Goal: Task Accomplishment & Management: Manage account settings

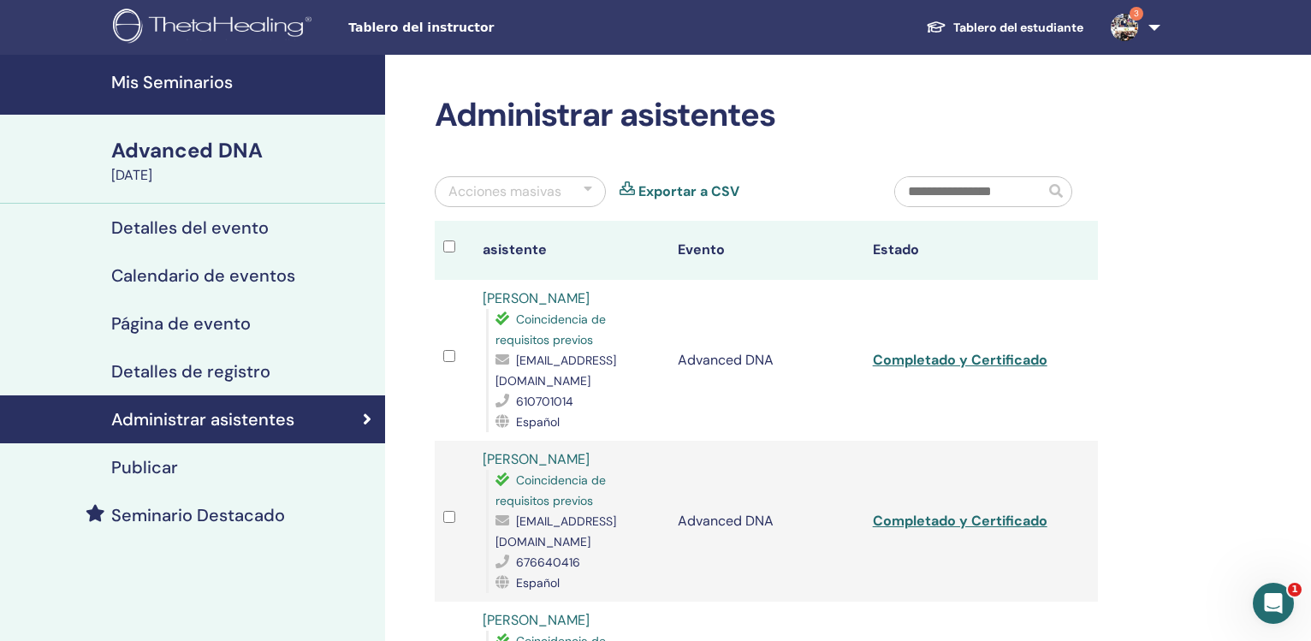
click at [162, 74] on h4 "Mis Seminarios" at bounding box center [243, 82] width 264 height 21
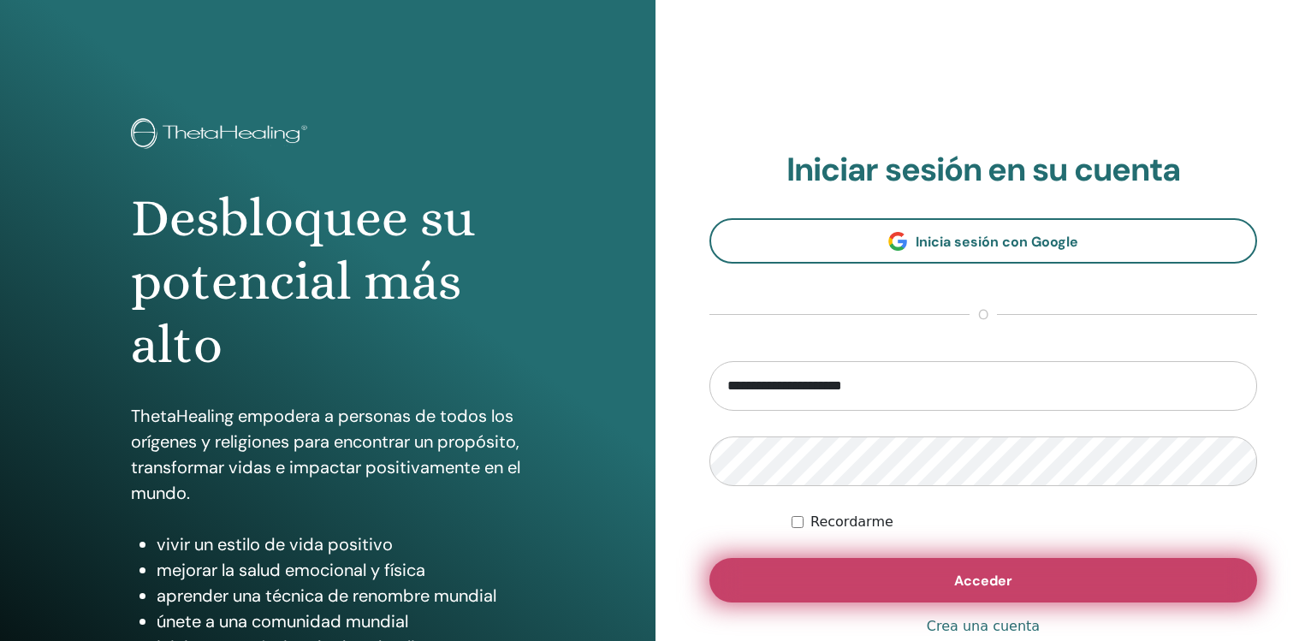
type input "**********"
click at [978, 585] on span "Acceder" at bounding box center [983, 581] width 58 height 18
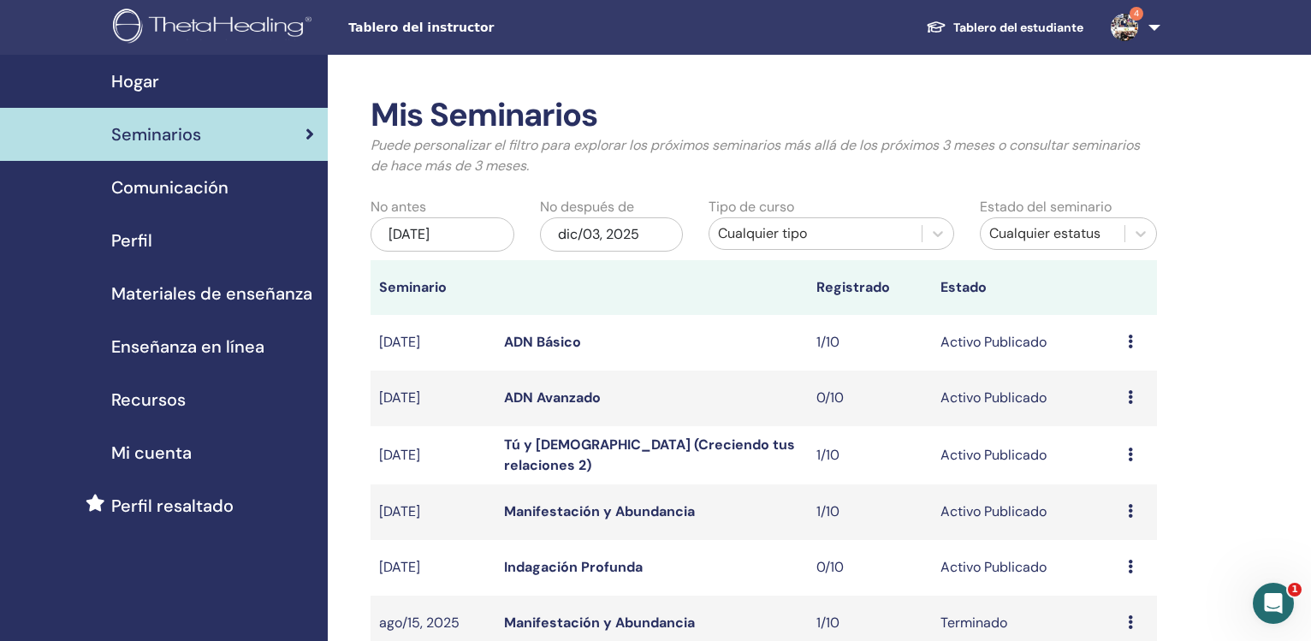
click at [555, 336] on link "ADN Básico" at bounding box center [542, 342] width 77 height 18
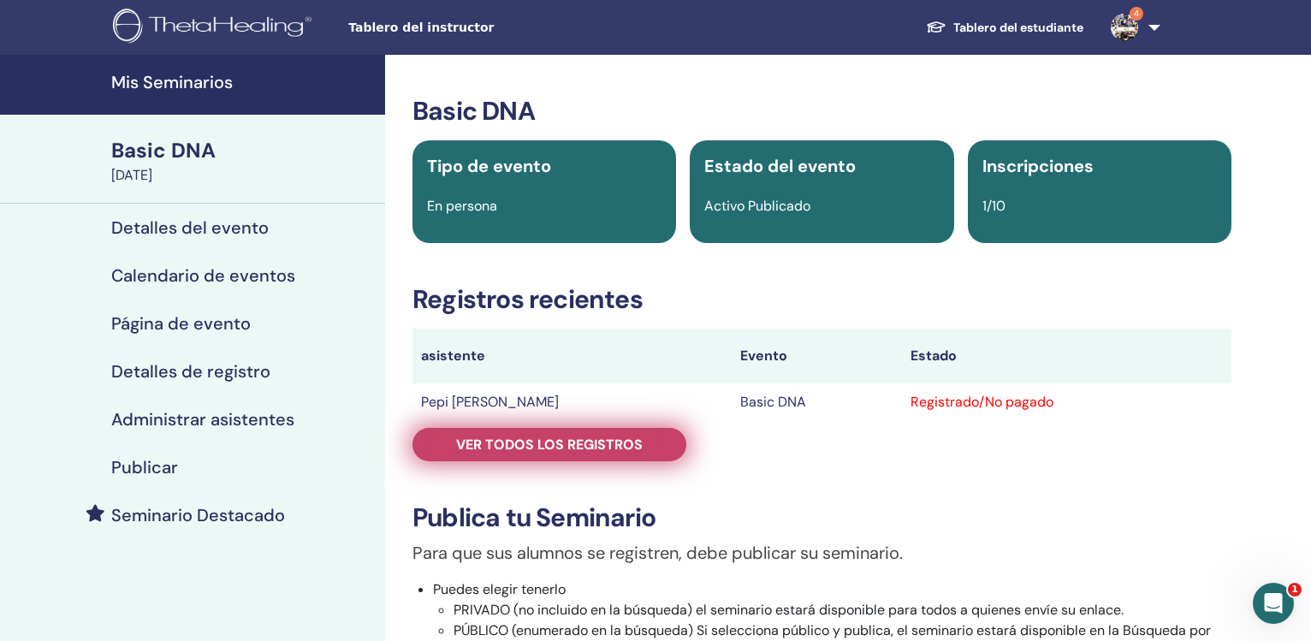
click at [604, 446] on span "Ver todos los registros" at bounding box center [549, 445] width 187 height 18
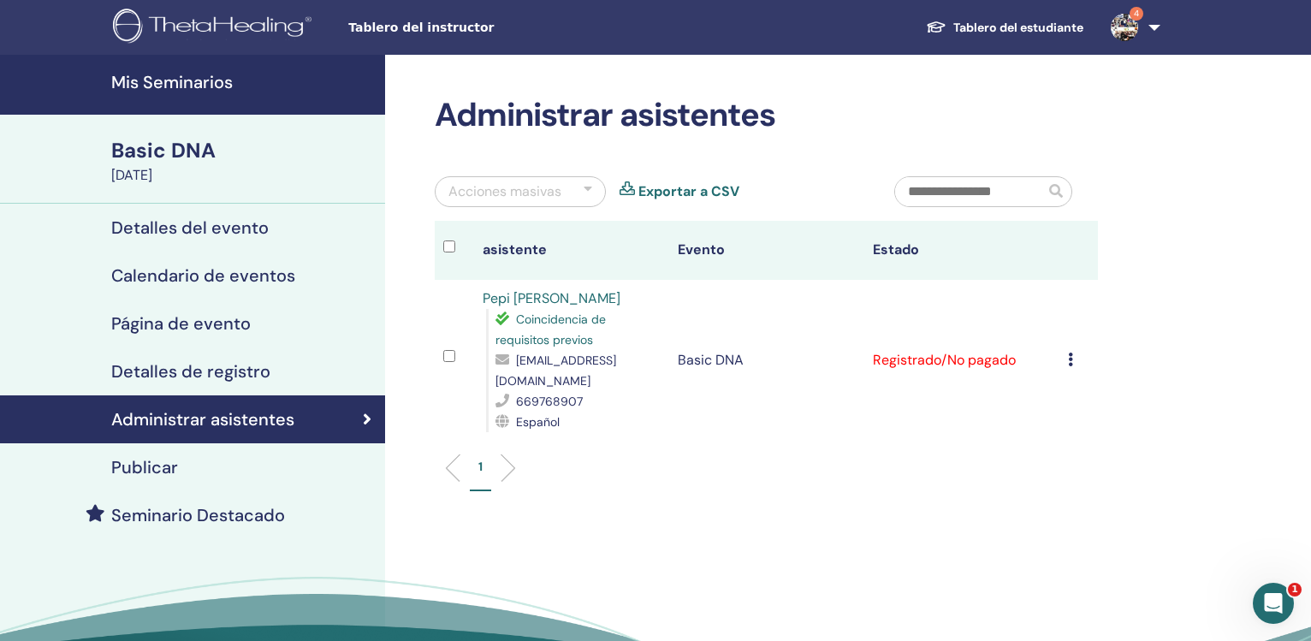
click at [1069, 342] on td "Cancelar registro No autocertificar Marcar como pagado Marcar como no pagado Ma…" at bounding box center [1079, 360] width 39 height 161
click at [1073, 353] on icon at bounding box center [1070, 360] width 5 height 14
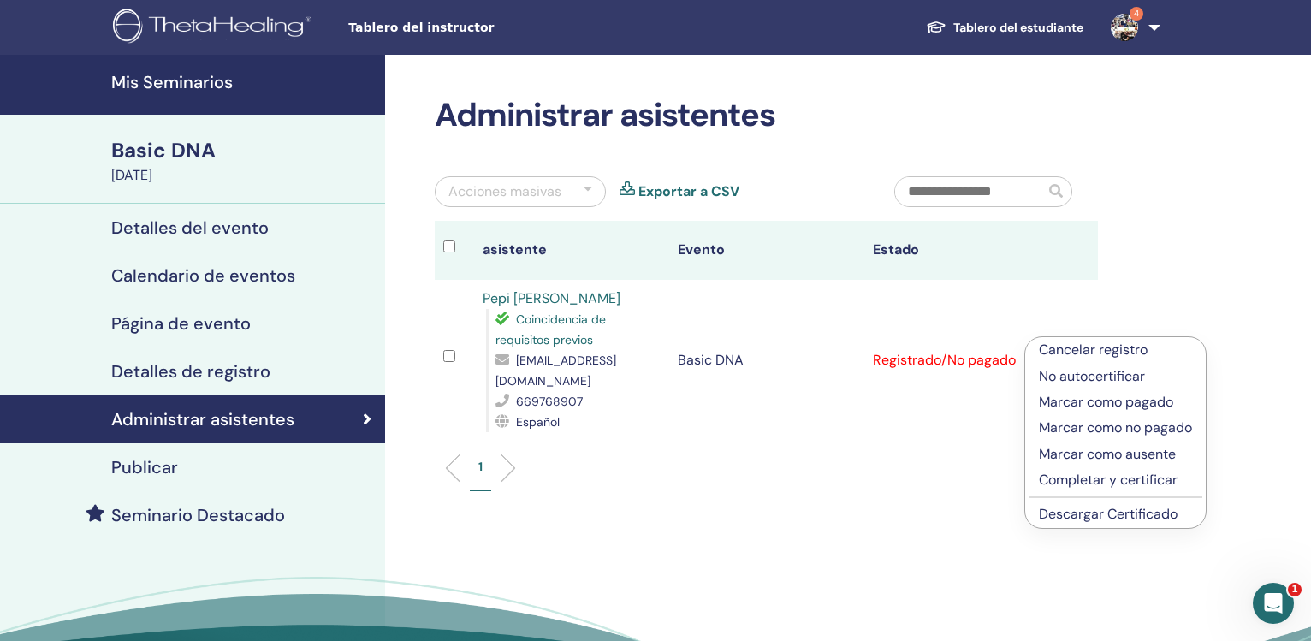
click at [1063, 490] on p "Completar y certificar" at bounding box center [1115, 480] width 153 height 21
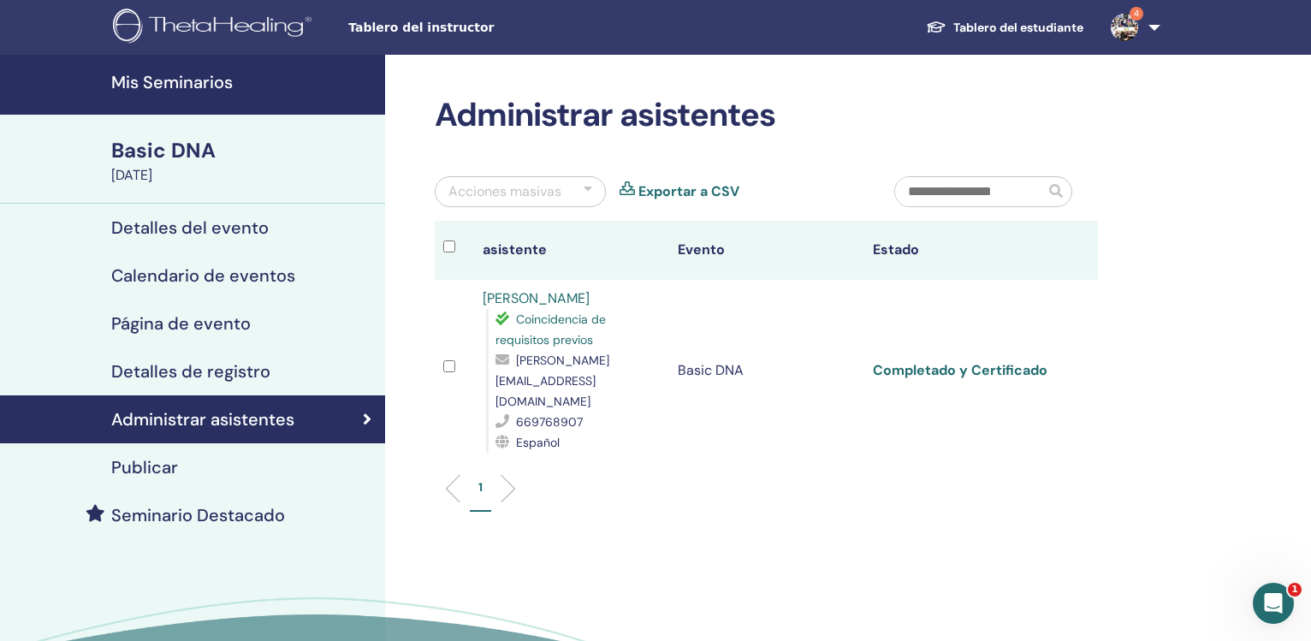
click at [947, 361] on link "Completado y Certificado" at bounding box center [960, 370] width 175 height 18
click at [163, 82] on h4 "Mis Seminarios" at bounding box center [243, 82] width 264 height 21
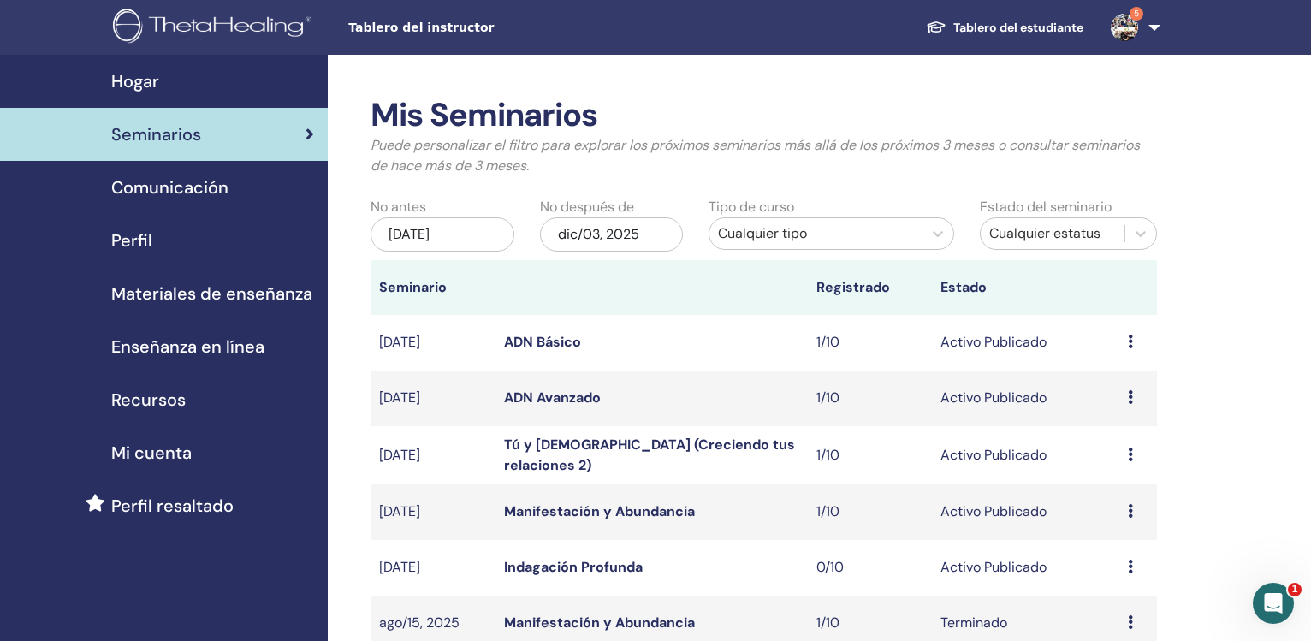
click at [1131, 399] on icon at bounding box center [1130, 397] width 5 height 14
click at [572, 398] on link "ADN Avanzado" at bounding box center [552, 398] width 97 height 18
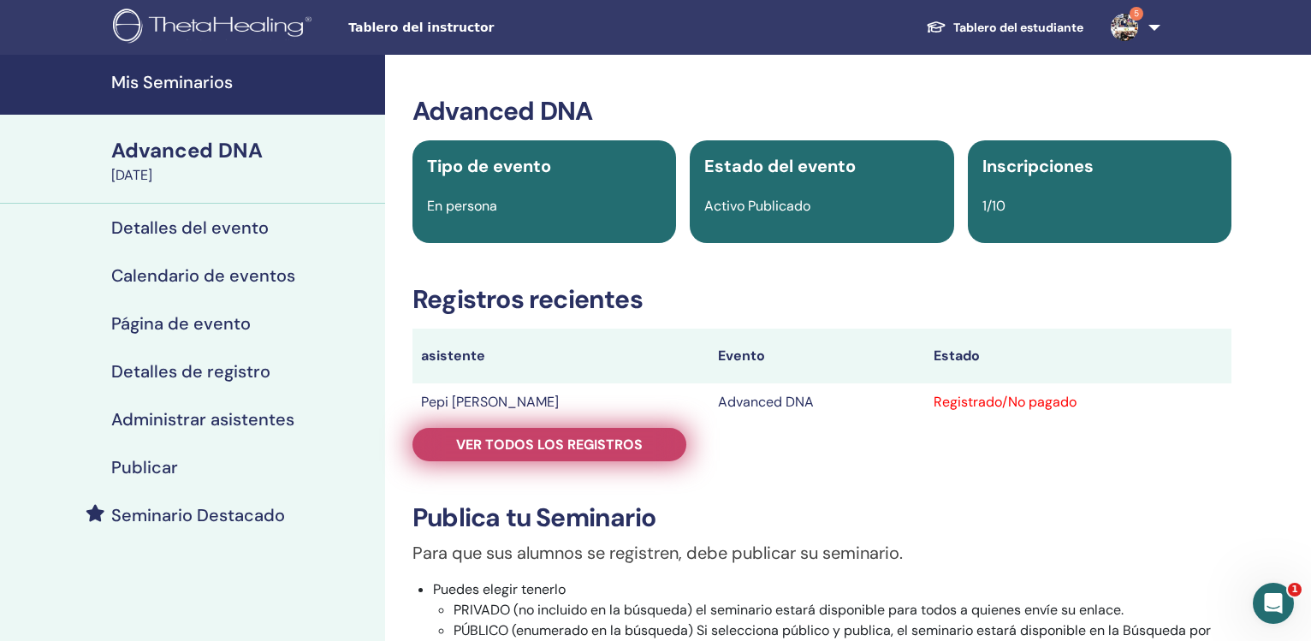
click at [566, 449] on span "Ver todos los registros" at bounding box center [549, 445] width 187 height 18
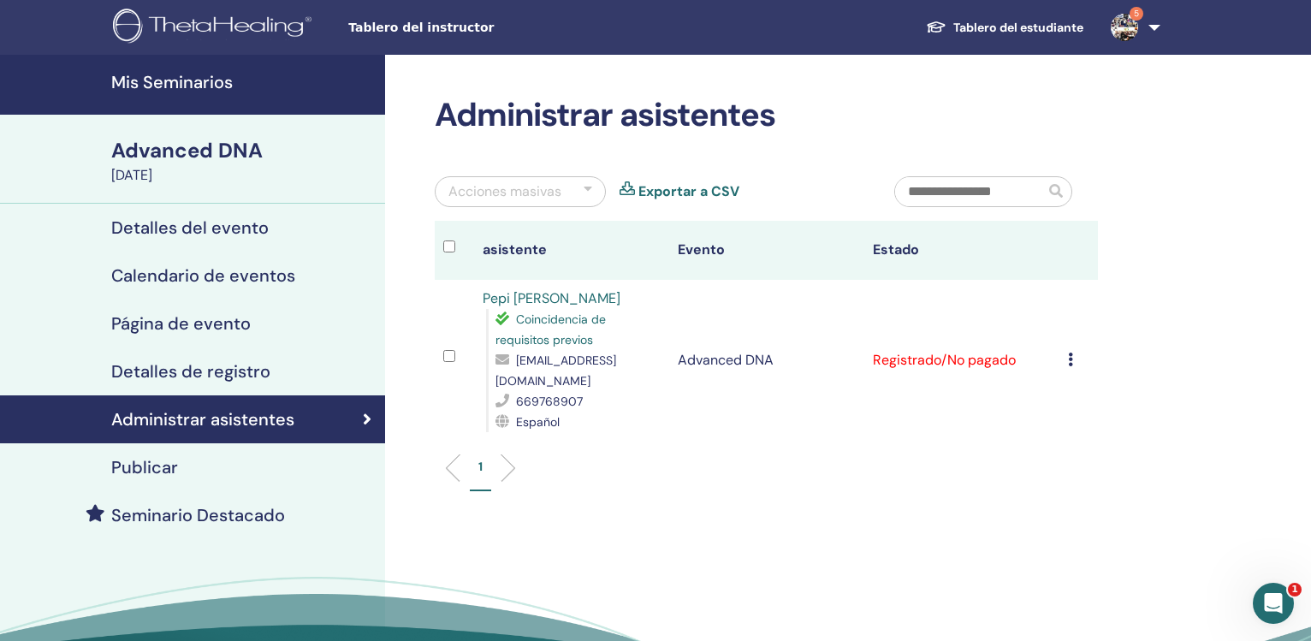
click at [1072, 346] on td "Cancelar registro No autocertificar Marcar como pagado Marcar como no pagado Ma…" at bounding box center [1079, 360] width 39 height 161
click at [1073, 353] on icon at bounding box center [1070, 360] width 5 height 14
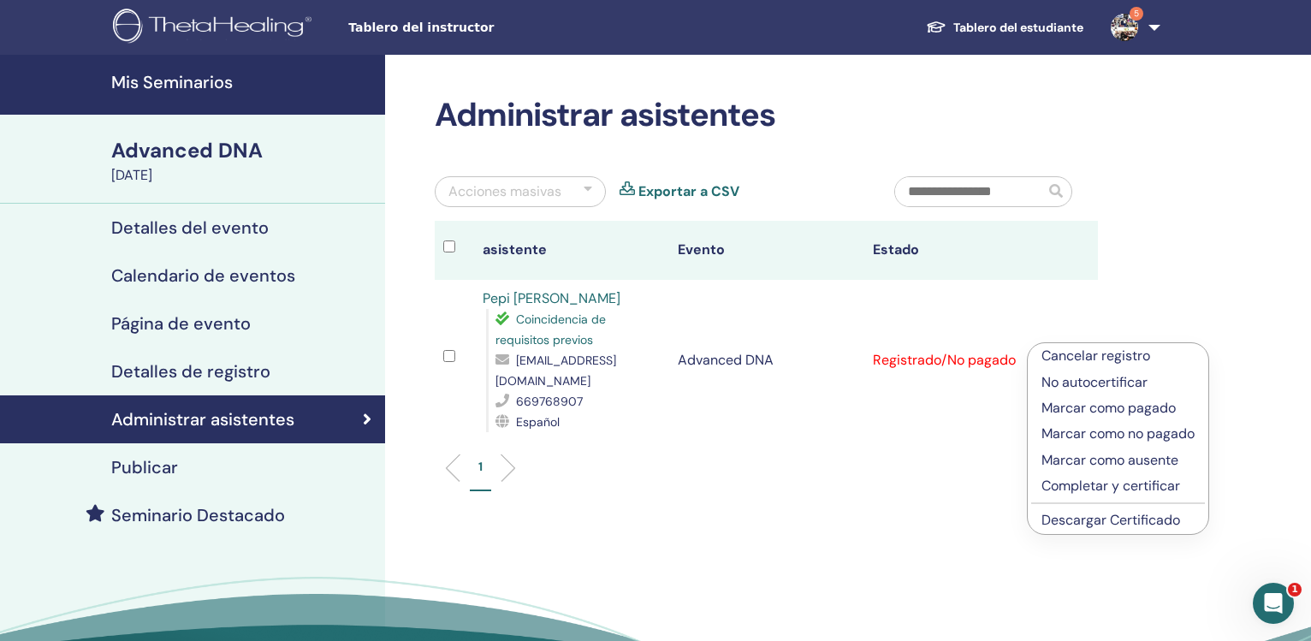
click at [1074, 478] on p "Completar y certificar" at bounding box center [1118, 486] width 153 height 21
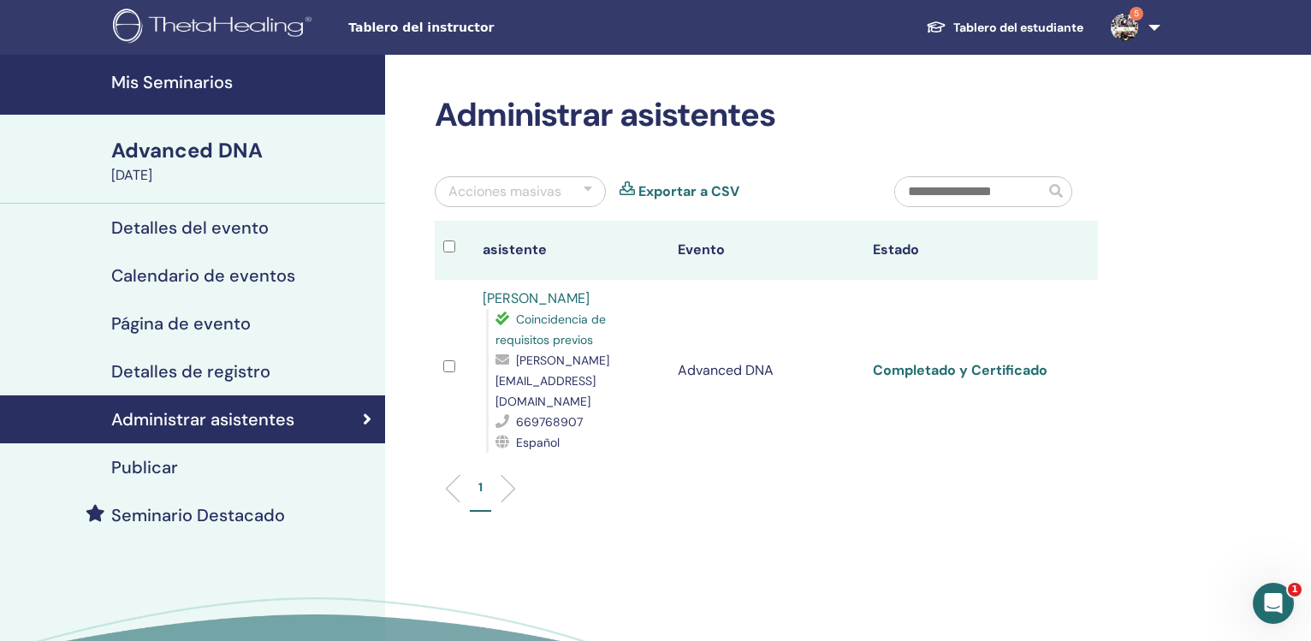
click at [947, 361] on link "Completado y Certificado" at bounding box center [960, 370] width 175 height 18
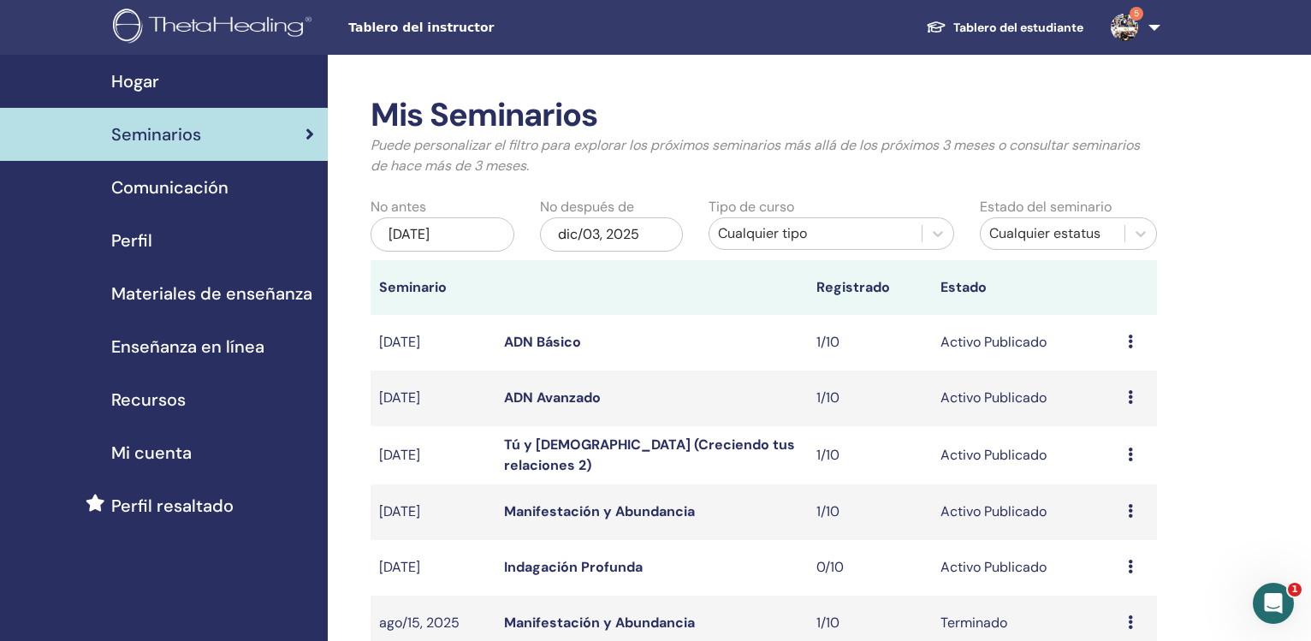
click at [539, 513] on link "Manifestación y Abundancia" at bounding box center [599, 511] width 191 height 18
click at [576, 448] on link "Tú y [DEMOGRAPHIC_DATA] (Creciendo tus relaciones 2)" at bounding box center [649, 455] width 291 height 39
click at [572, 567] on link "Indagación Profunda" at bounding box center [573, 567] width 139 height 18
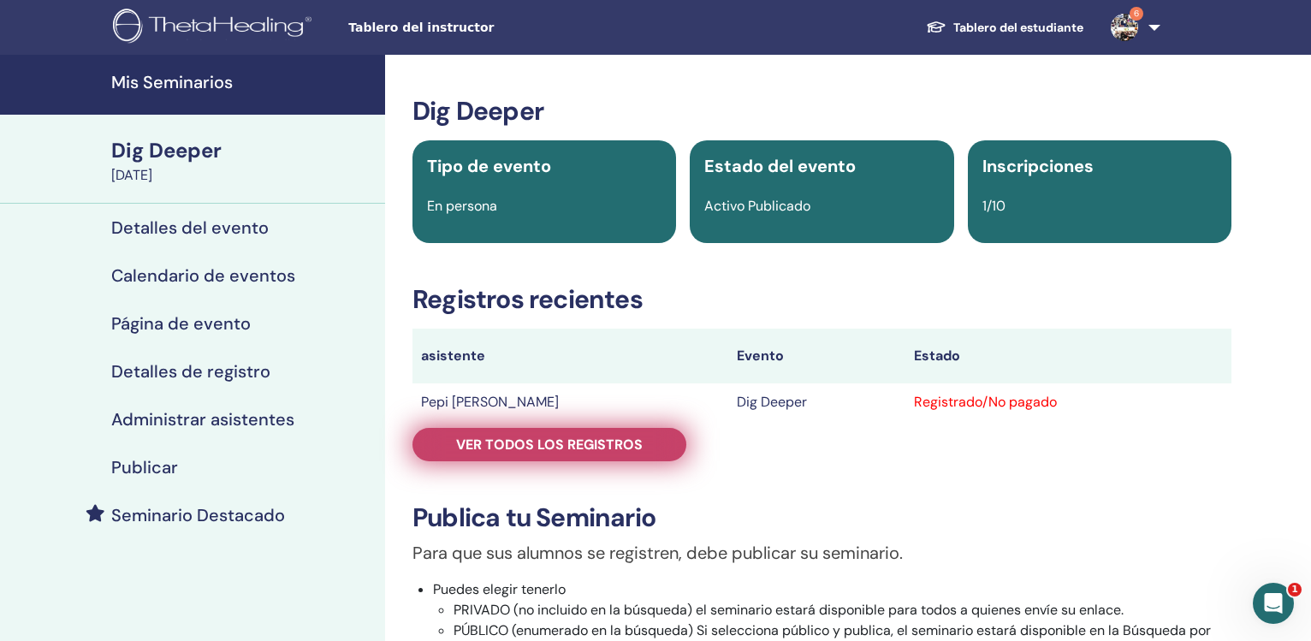
click at [627, 435] on link "Ver todos los registros" at bounding box center [550, 444] width 274 height 33
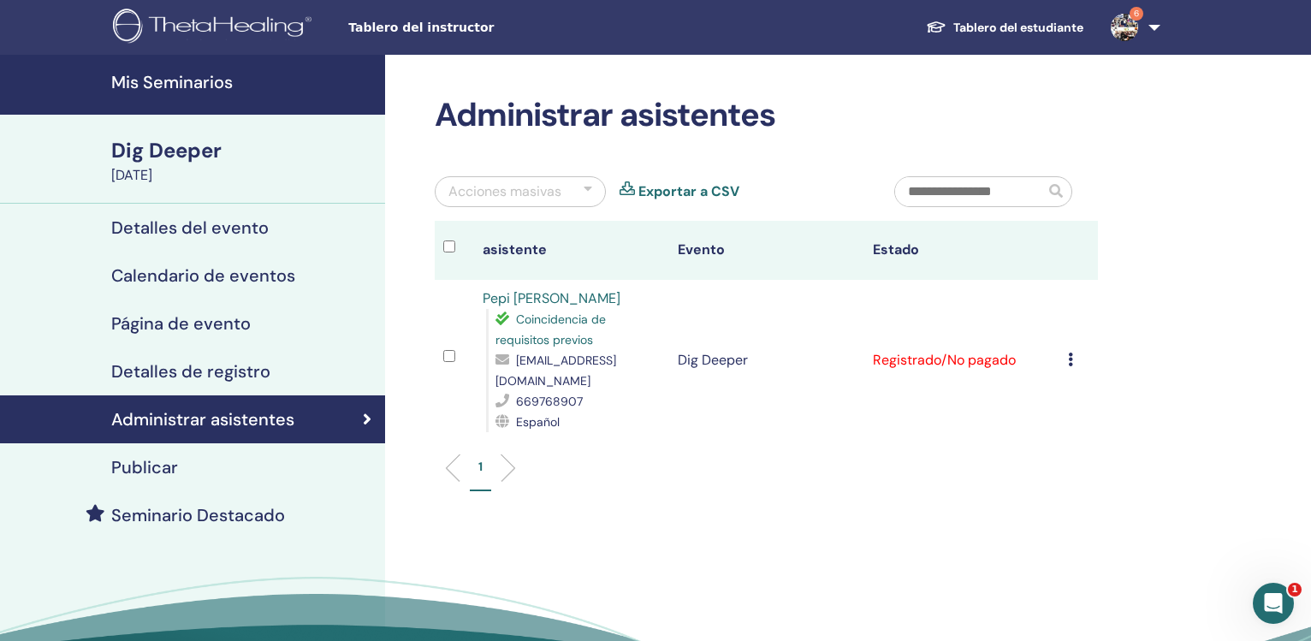
click at [1073, 353] on icon at bounding box center [1070, 360] width 5 height 14
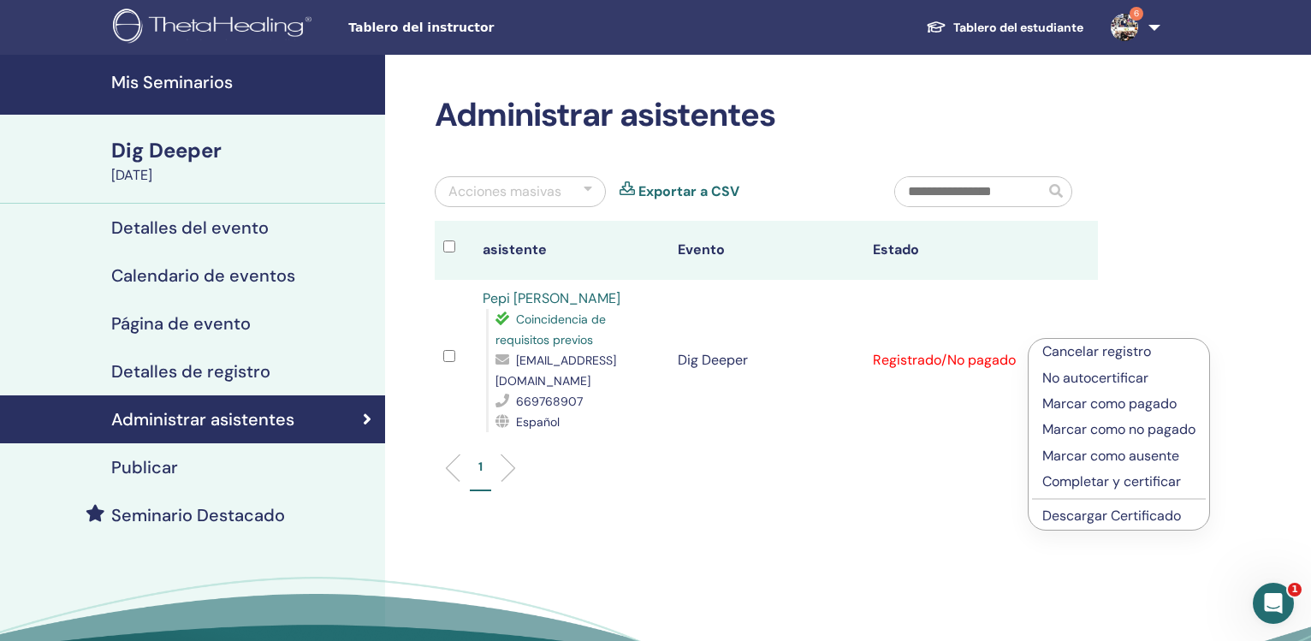
click at [1082, 479] on p "Completar y certificar" at bounding box center [1118, 482] width 153 height 21
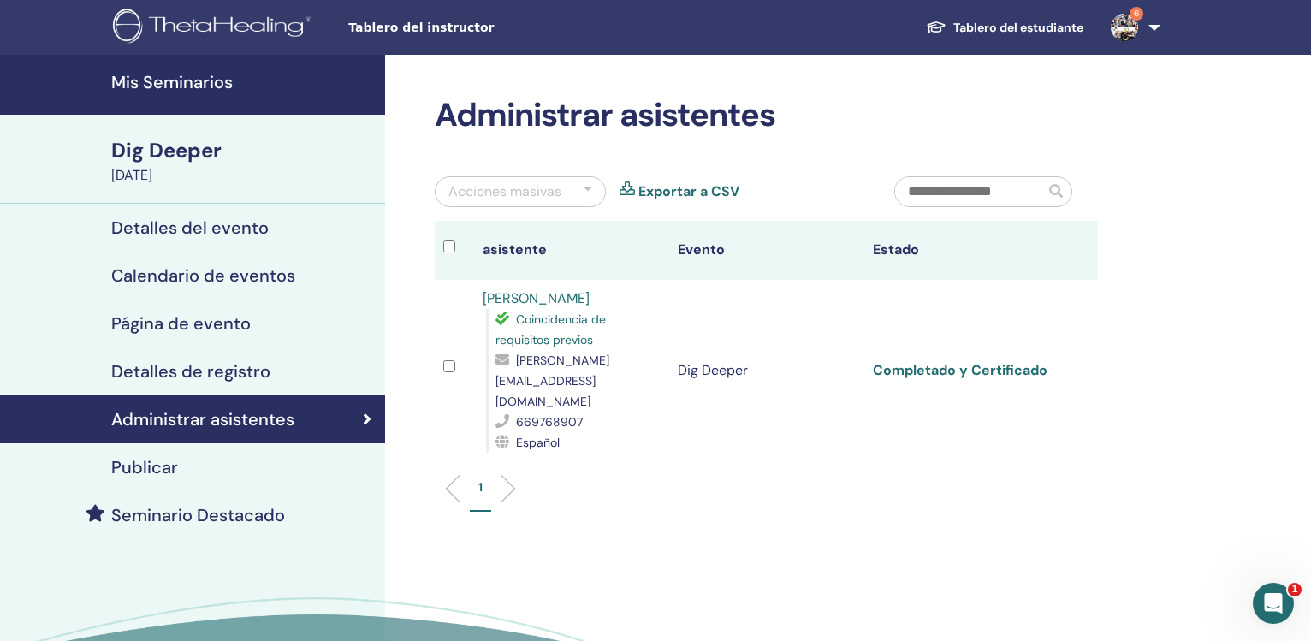
click at [940, 361] on link "Completado y Certificado" at bounding box center [960, 370] width 175 height 18
click at [176, 72] on h4 "Mis Seminarios" at bounding box center [243, 82] width 264 height 21
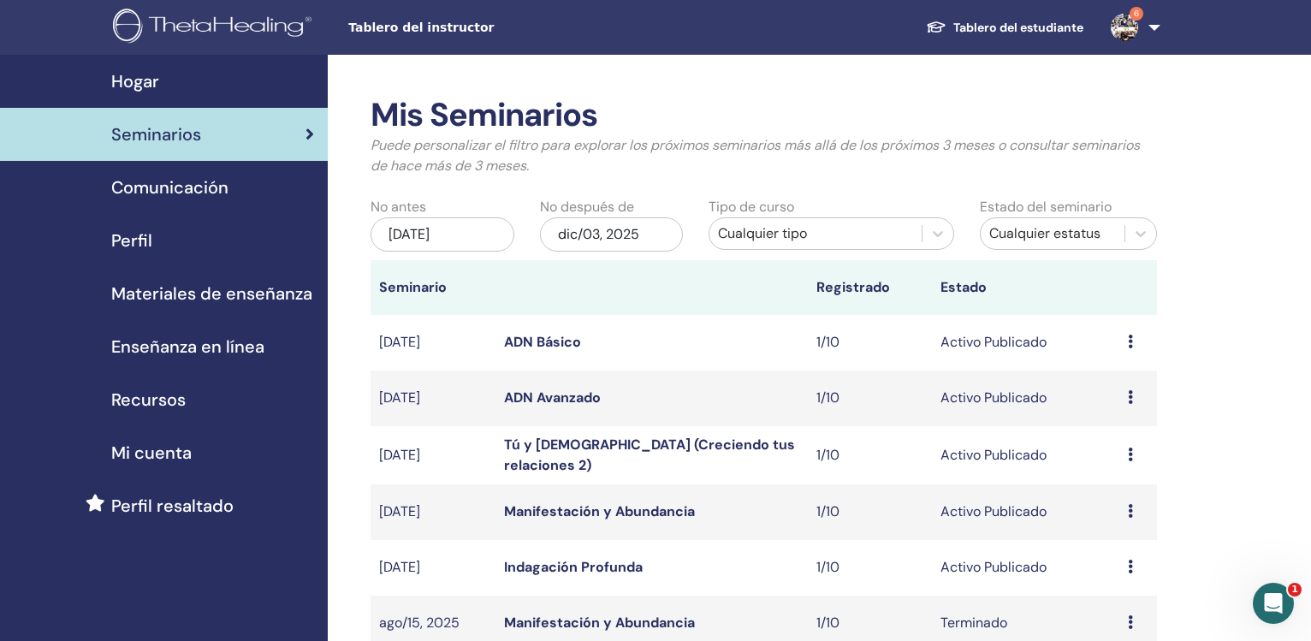
click at [603, 559] on link "Indagación Profunda" at bounding box center [573, 567] width 139 height 18
click at [608, 447] on link "Tú y [DEMOGRAPHIC_DATA] (Creciendo tus relaciones 2)" at bounding box center [649, 455] width 291 height 39
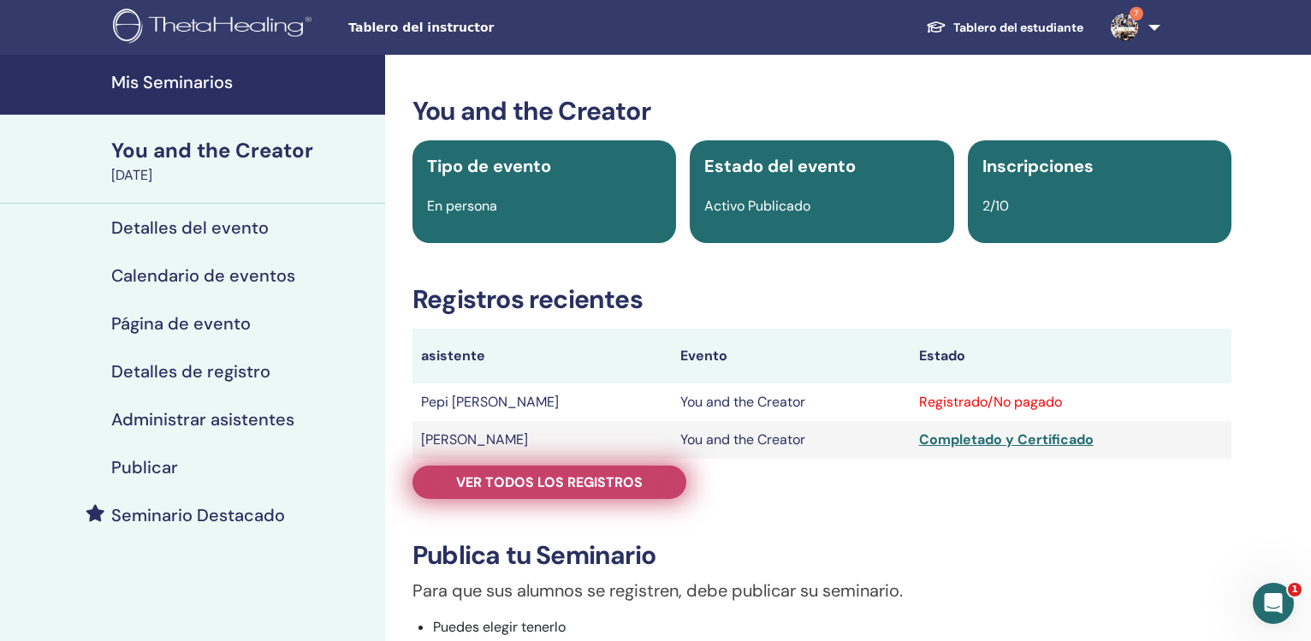
click at [638, 483] on span "Ver todos los registros" at bounding box center [549, 482] width 187 height 18
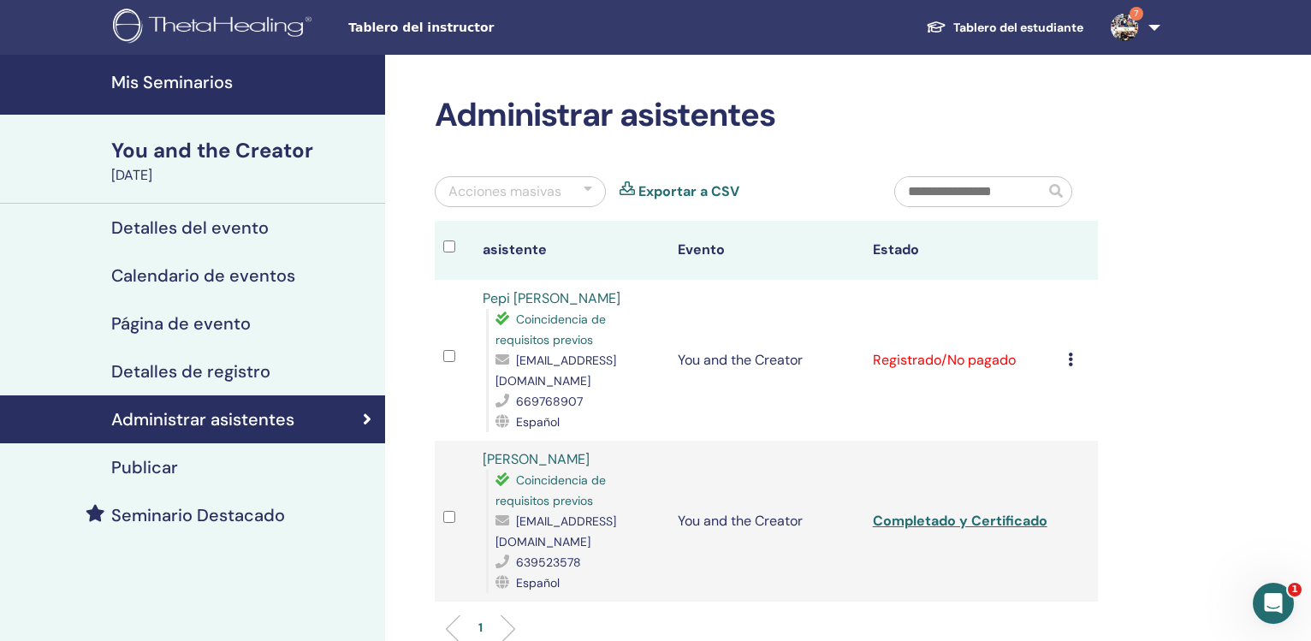
click at [1073, 353] on icon at bounding box center [1070, 360] width 5 height 14
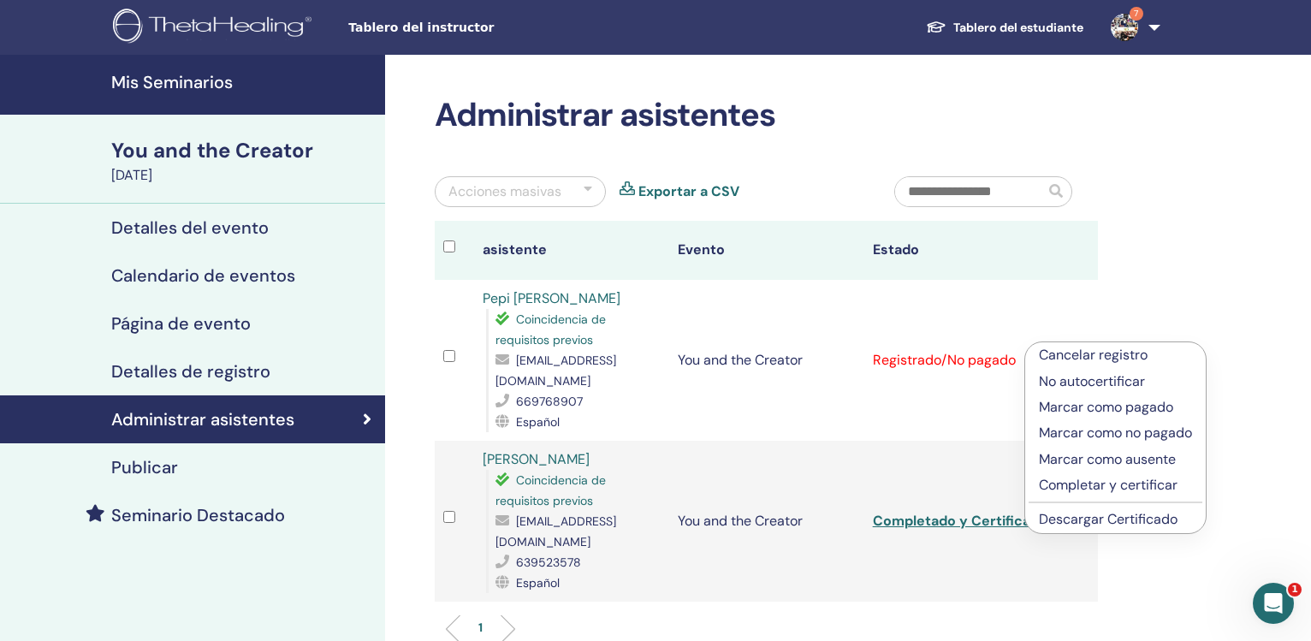
click at [1069, 482] on p "Completar y certificar" at bounding box center [1115, 485] width 153 height 21
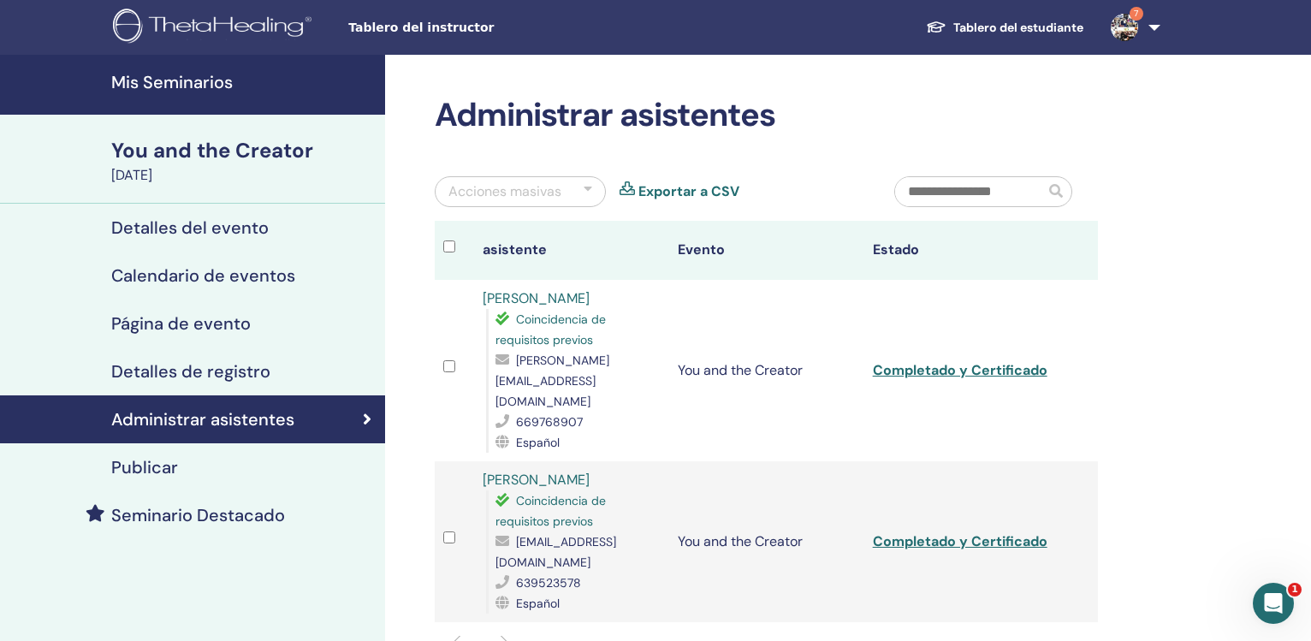
click at [930, 341] on td "Completado y Certificado" at bounding box center [961, 370] width 195 height 181
click at [926, 361] on link "Completado y Certificado" at bounding box center [960, 370] width 175 height 18
click at [157, 68] on link "Mis Seminarios" at bounding box center [192, 85] width 385 height 60
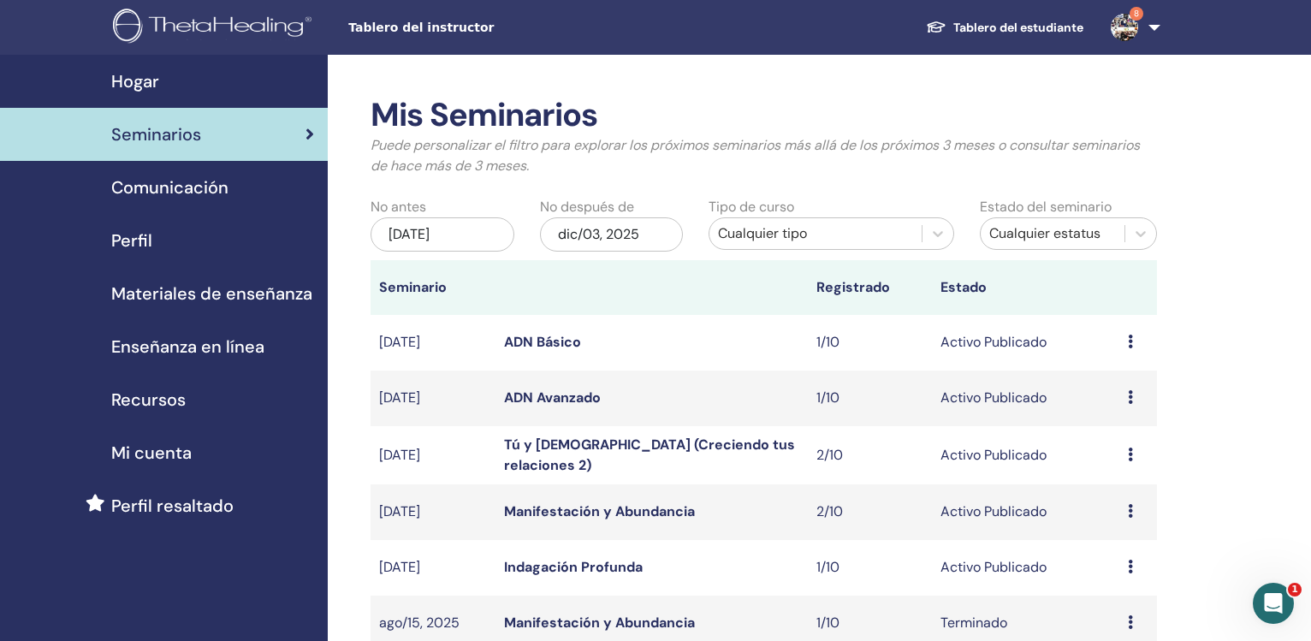
click at [573, 514] on link "Manifestación y Abundancia" at bounding box center [599, 511] width 191 height 18
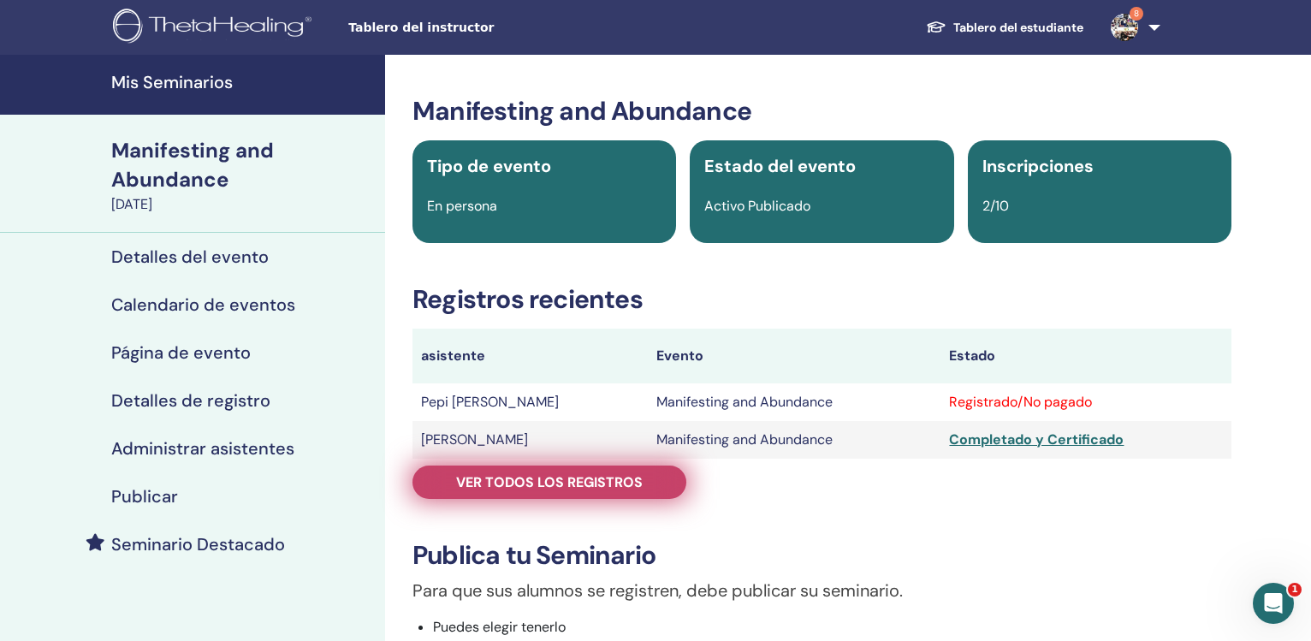
click at [534, 480] on span "Ver todos los registros" at bounding box center [549, 482] width 187 height 18
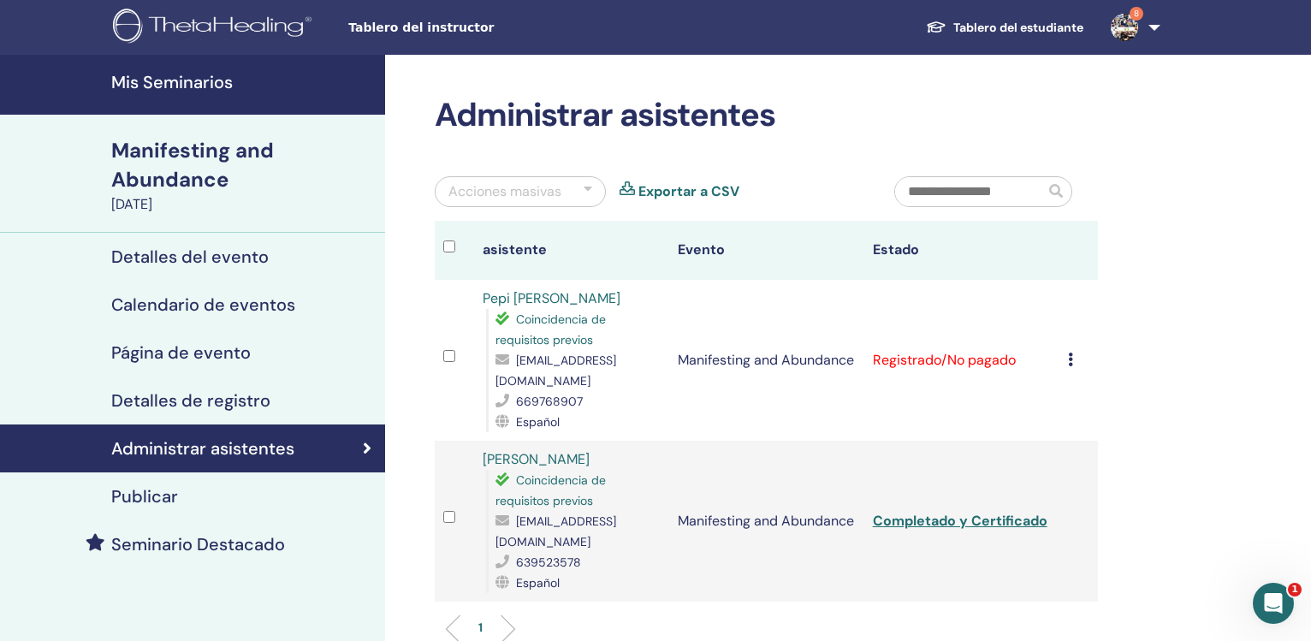
click at [1073, 353] on icon at bounding box center [1070, 360] width 5 height 14
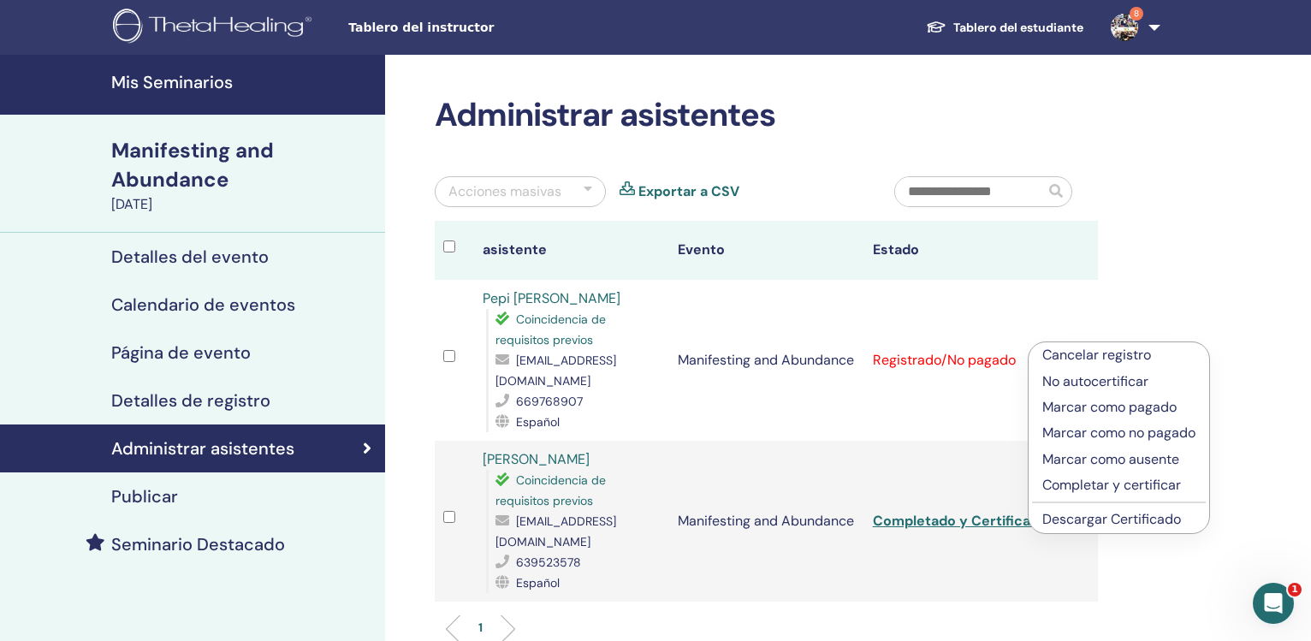
click at [1071, 489] on p "Completar y certificar" at bounding box center [1118, 485] width 153 height 21
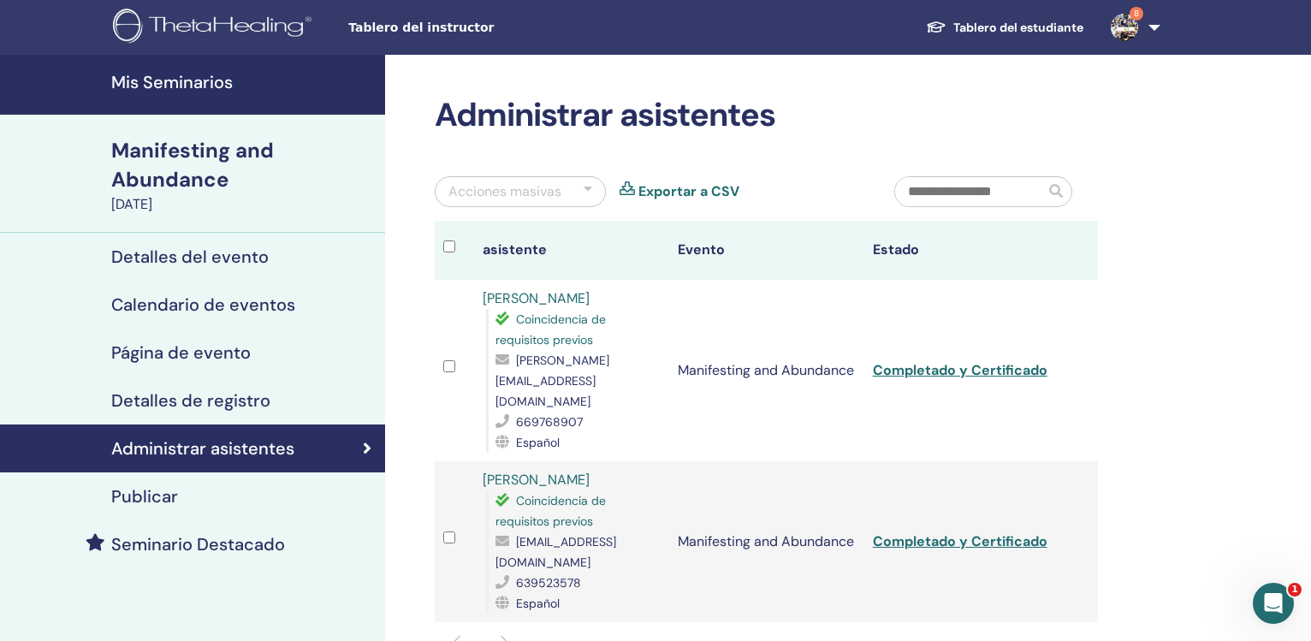
click at [930, 341] on td "Completado y Certificado" at bounding box center [961, 370] width 195 height 181
click at [926, 361] on link "Completado y Certificado" at bounding box center [960, 370] width 175 height 18
